Goal: Task Accomplishment & Management: Use online tool/utility

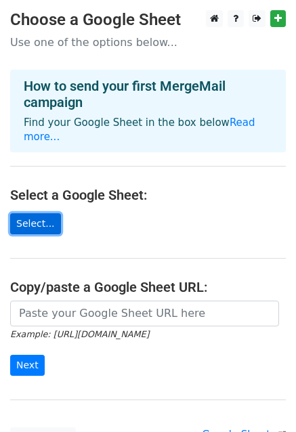
click at [26, 213] on link "Select..." at bounding box center [35, 223] width 51 height 21
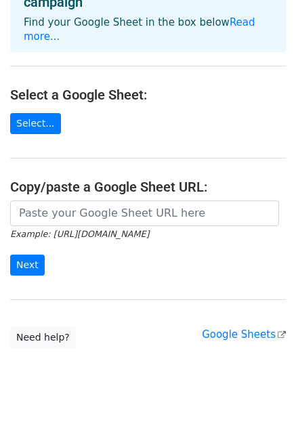
scroll to position [116, 0]
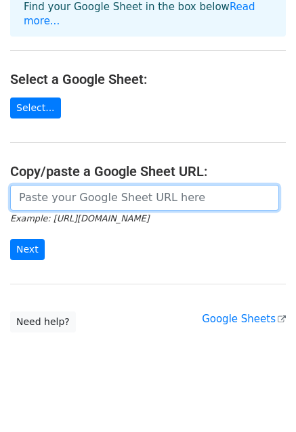
click at [46, 191] on input "url" at bounding box center [144, 198] width 269 height 26
paste input "https://docs.google.com/spreadsheets/d/1seacQbYMhYJibzDB6aVhXe63_Hug7TcXZ_IIKHn…"
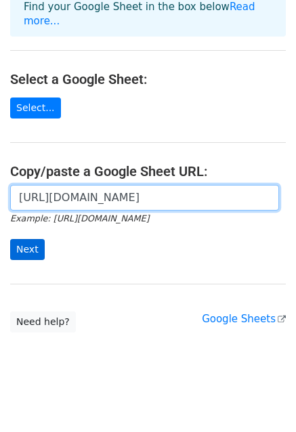
type input "https://docs.google.com/spreadsheets/d/1seacQbYMhYJibzDB6aVhXe63_Hug7TcXZ_IIKHn…"
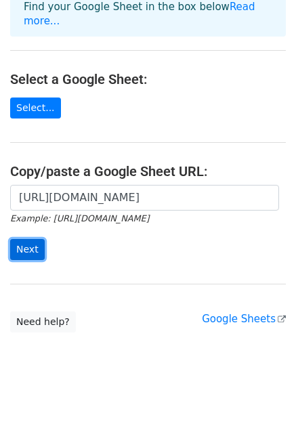
click at [21, 243] on input "Next" at bounding box center [27, 249] width 35 height 21
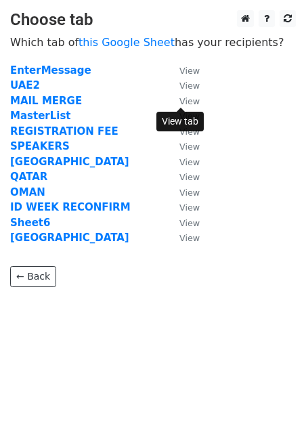
click at [180, 99] on small "View" at bounding box center [189, 101] width 20 height 10
click at [38, 107] on strong "MAIL MERGE" at bounding box center [46, 101] width 72 height 12
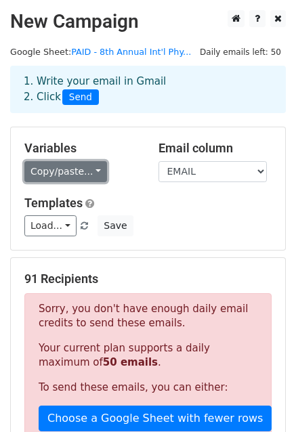
click at [96, 173] on link "Copy/paste..." at bounding box center [65, 171] width 83 height 21
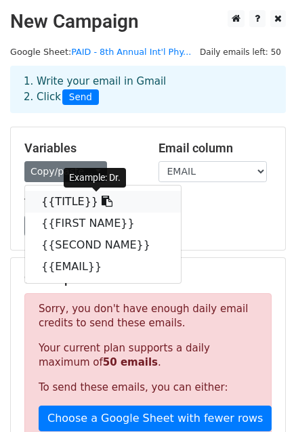
click at [102, 203] on icon at bounding box center [107, 201] width 11 height 11
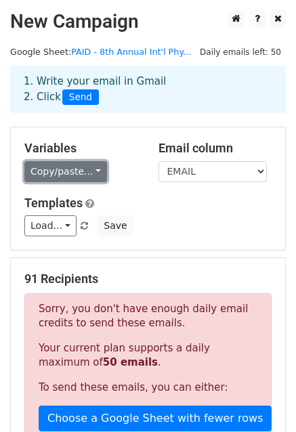
click at [86, 182] on link "Copy/paste..." at bounding box center [65, 171] width 83 height 21
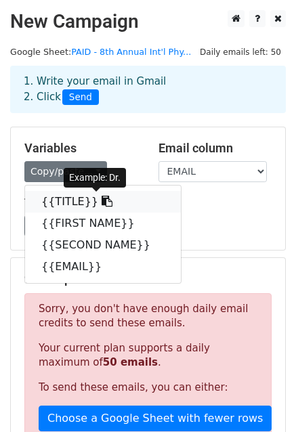
click at [70, 203] on link "{{TITLE}}" at bounding box center [103, 202] width 156 height 22
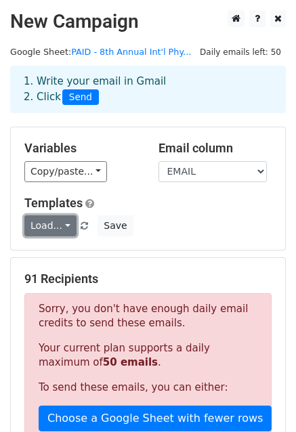
click at [72, 230] on link "Load..." at bounding box center [50, 225] width 52 height 21
click at [160, 215] on div "Templates Load... No templates saved Save" at bounding box center [148, 216] width 268 height 41
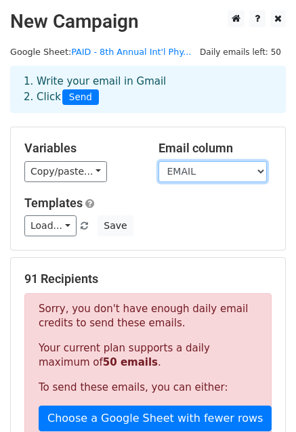
click at [252, 167] on select "TITLE FIRST NAME SECOND NAME EMAIL" at bounding box center [212, 171] width 108 height 21
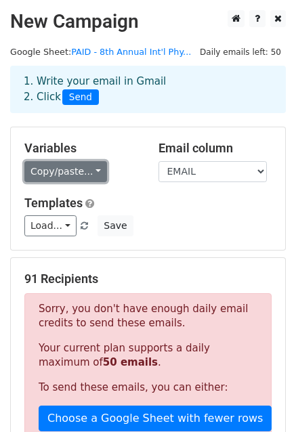
click at [91, 169] on link "Copy/paste..." at bounding box center [65, 171] width 83 height 21
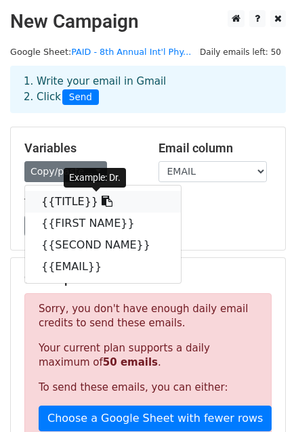
click at [102, 205] on icon at bounding box center [107, 201] width 11 height 11
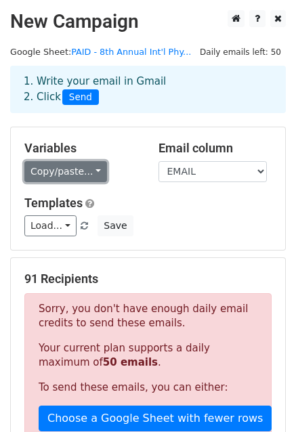
click at [93, 177] on link "Copy/paste..." at bounding box center [65, 171] width 83 height 21
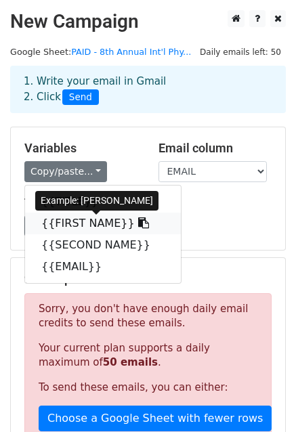
click at [121, 226] on link "{{FIRST NAME}}" at bounding box center [103, 224] width 156 height 22
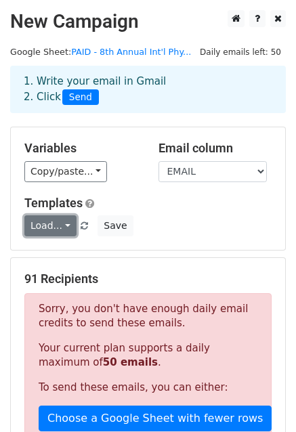
click at [66, 224] on link "Load..." at bounding box center [50, 225] width 52 height 21
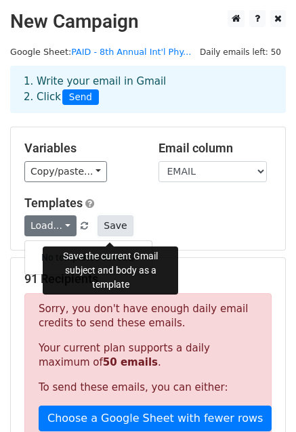
click at [109, 221] on button "Save" at bounding box center [115, 225] width 35 height 21
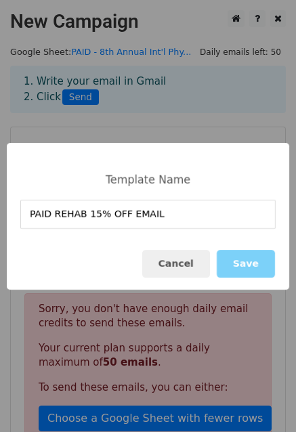
type input "PAID REHAB 15% OFF EMAIL"
click at [253, 279] on div "Cancel Save" at bounding box center [148, 264] width 282 height 52
click at [271, 263] on button "Save" at bounding box center [246, 264] width 58 height 28
